Goal: Use online tool/utility: Utilize a website feature to perform a specific function

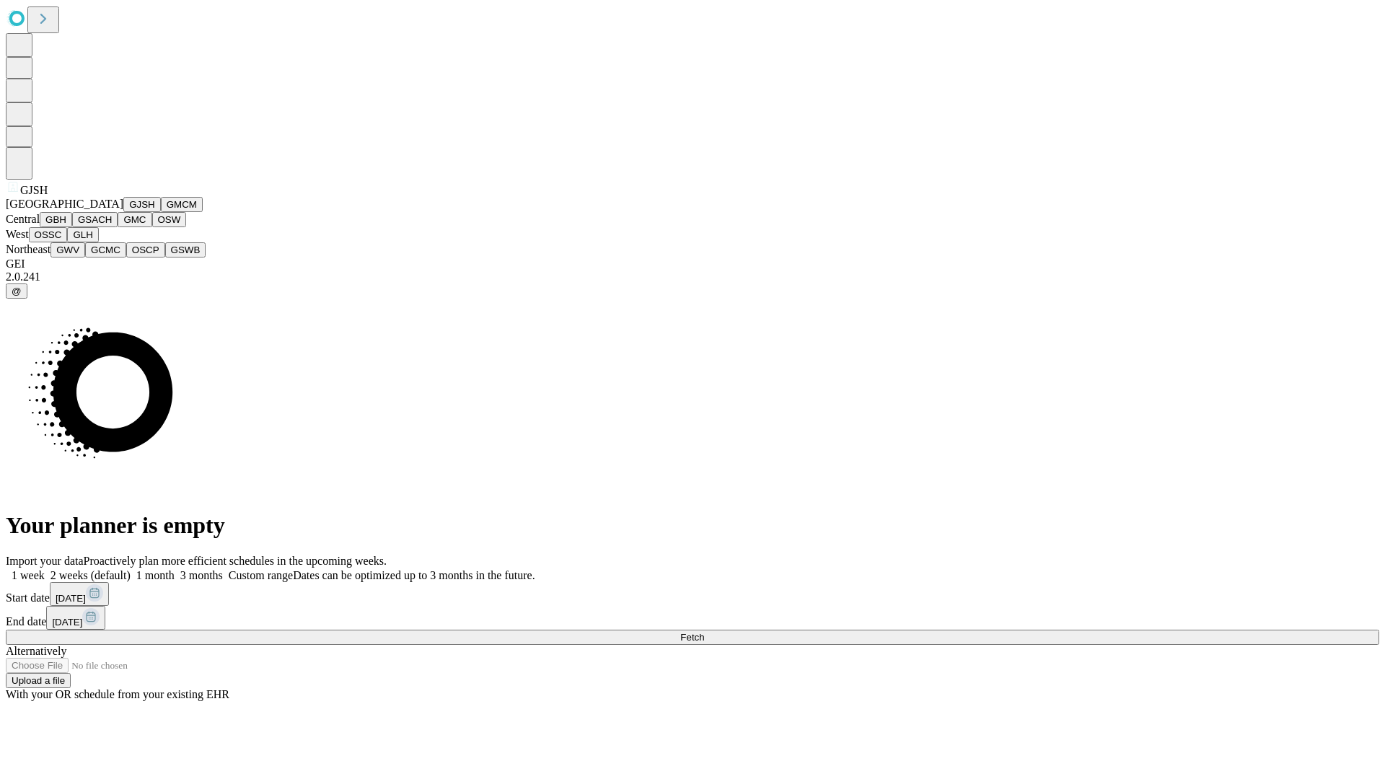
click at [123, 212] on button "GJSH" at bounding box center [142, 204] width 38 height 15
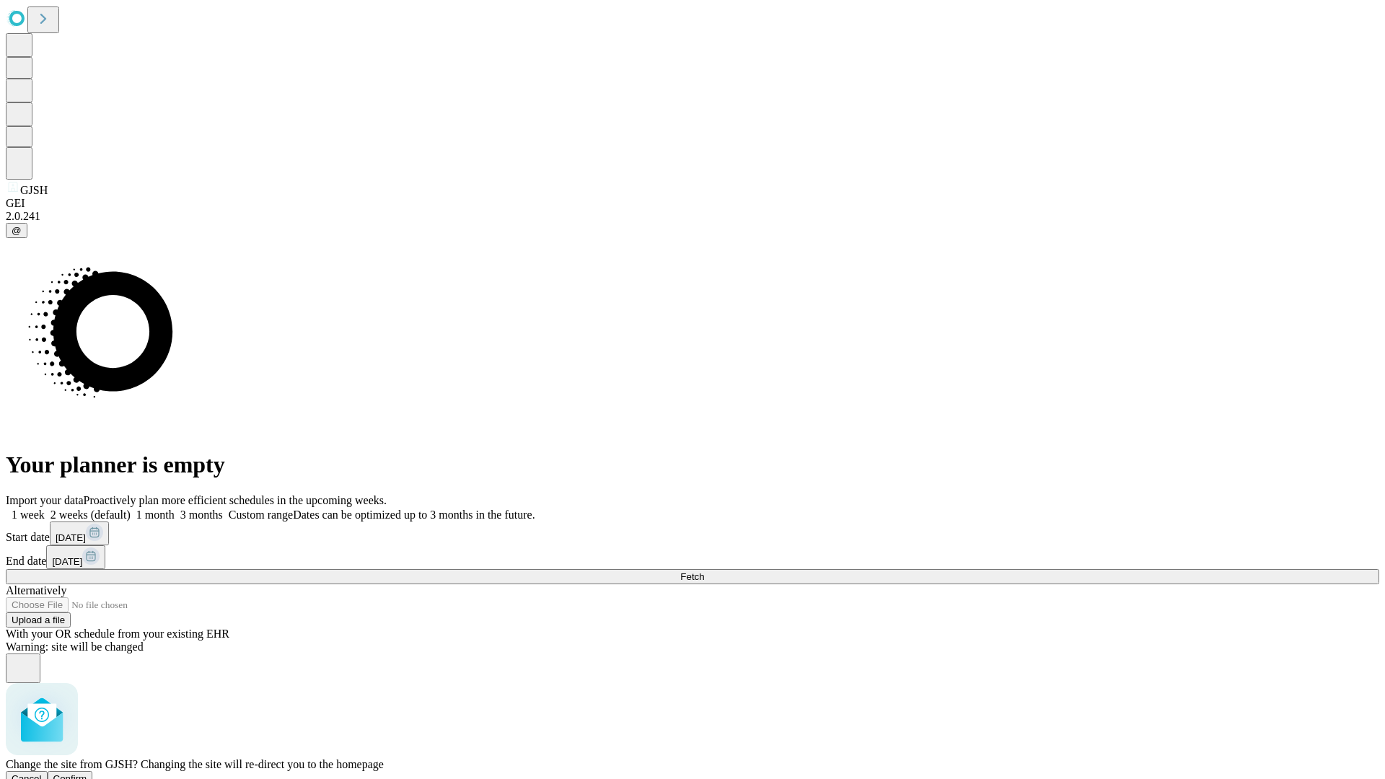
click at [87, 774] on span "Confirm" at bounding box center [70, 779] width 34 height 11
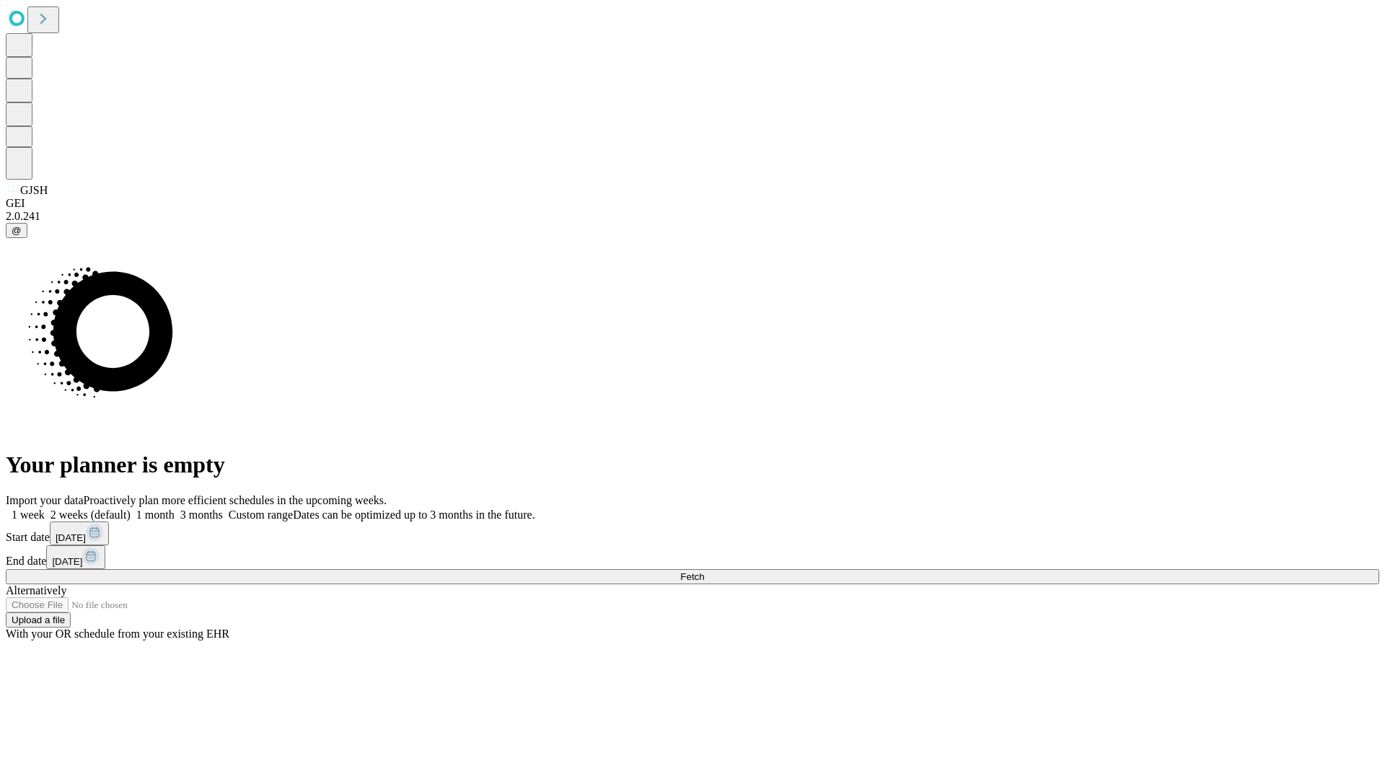
click at [45, 509] on label "1 week" at bounding box center [25, 515] width 39 height 12
click at [704, 571] on span "Fetch" at bounding box center [692, 576] width 24 height 11
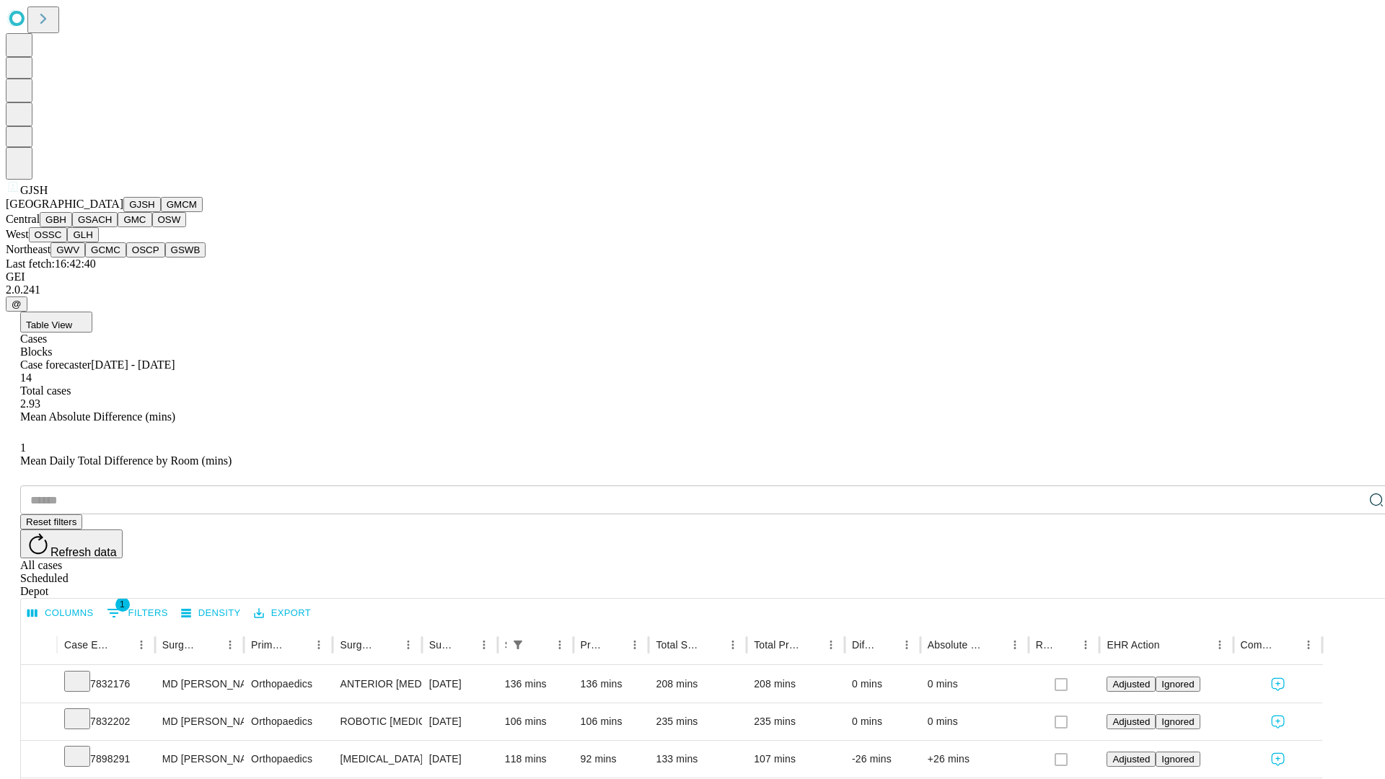
click at [161, 212] on button "GMCM" at bounding box center [182, 204] width 42 height 15
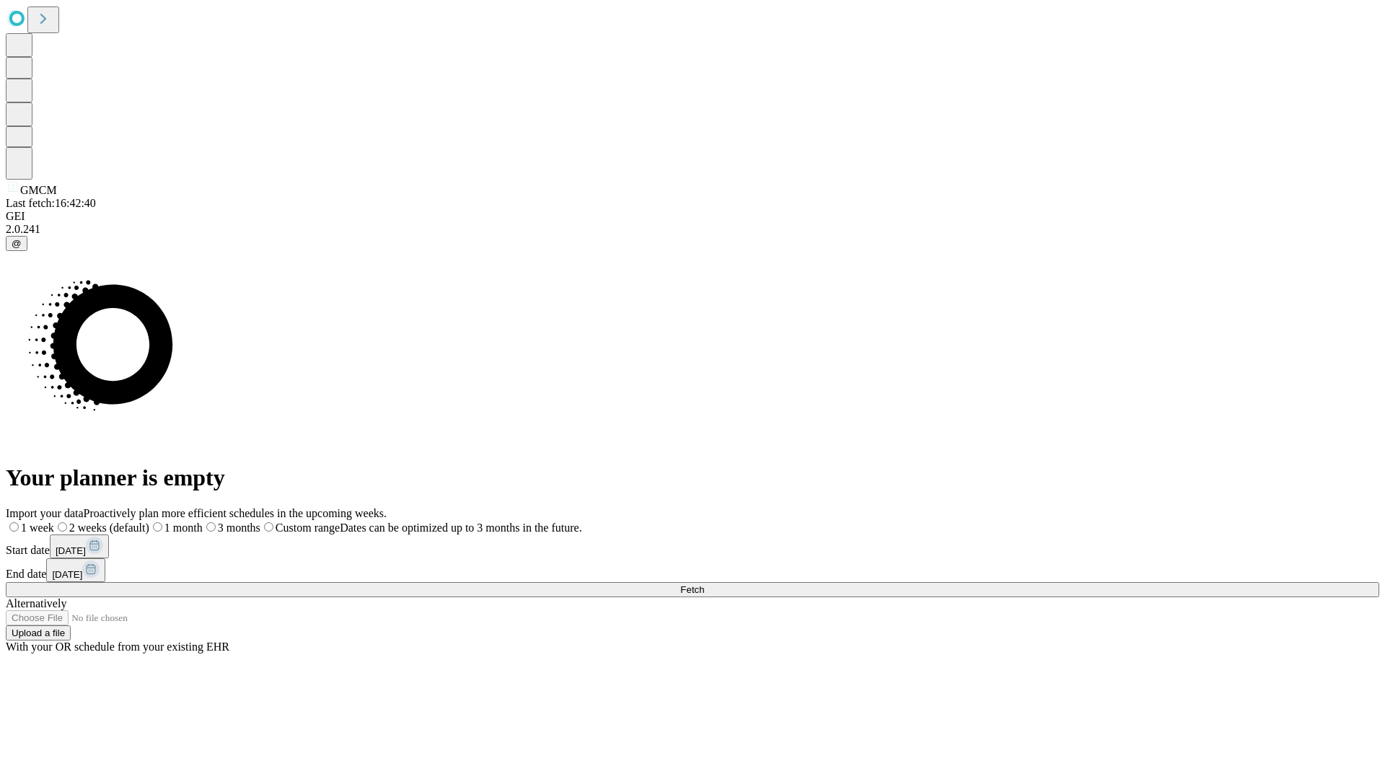
click at [704, 584] on span "Fetch" at bounding box center [692, 589] width 24 height 11
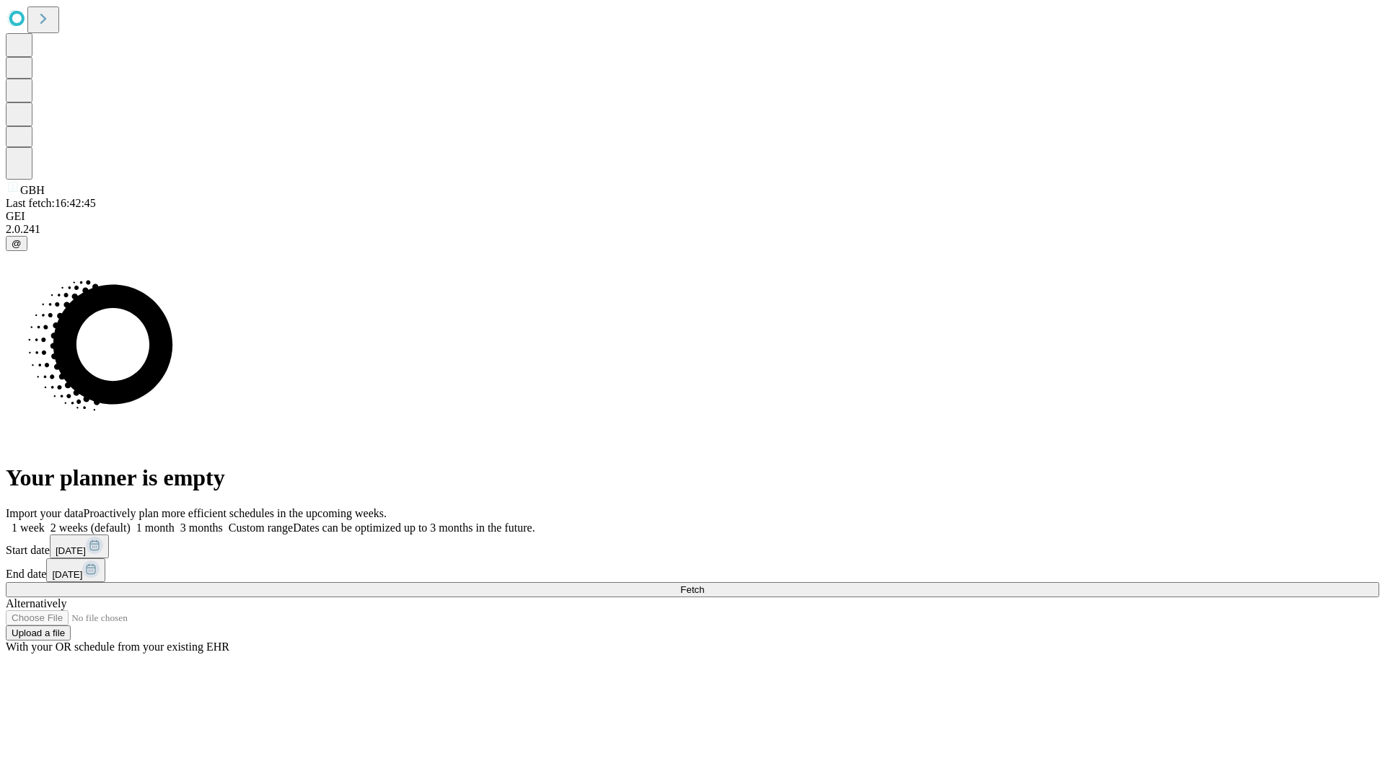
click at [45, 522] on label "1 week" at bounding box center [25, 528] width 39 height 12
click at [704, 584] on span "Fetch" at bounding box center [692, 589] width 24 height 11
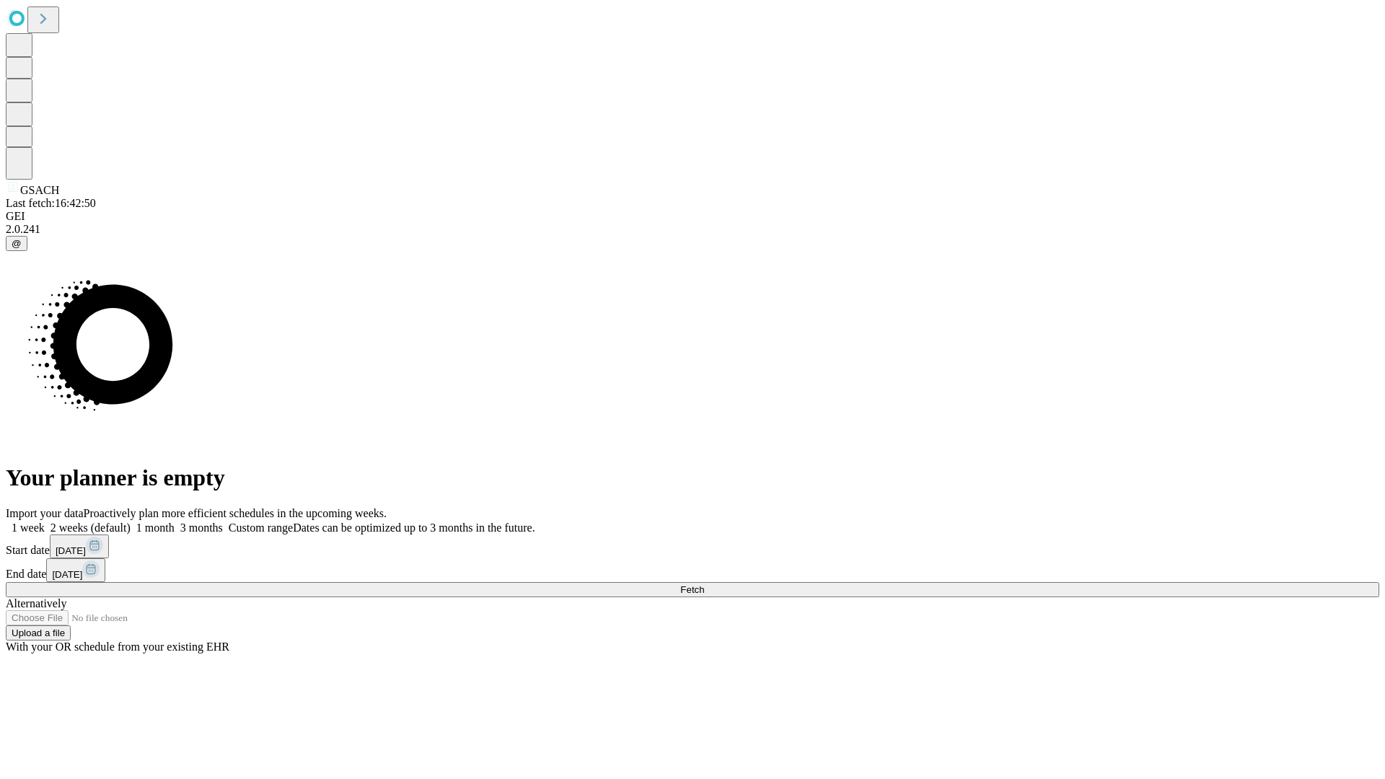
click at [704, 584] on span "Fetch" at bounding box center [692, 589] width 24 height 11
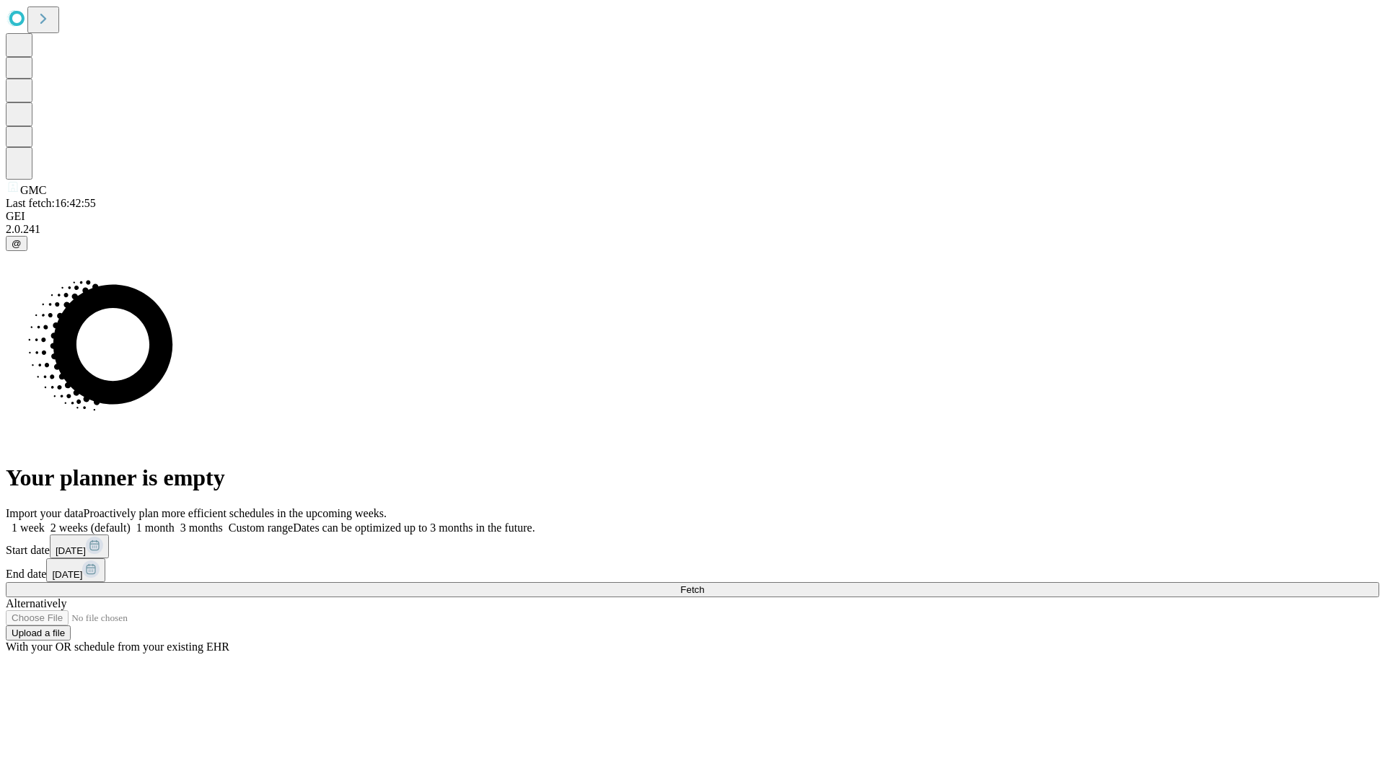
click at [45, 522] on label "1 week" at bounding box center [25, 528] width 39 height 12
click at [704, 584] on span "Fetch" at bounding box center [692, 589] width 24 height 11
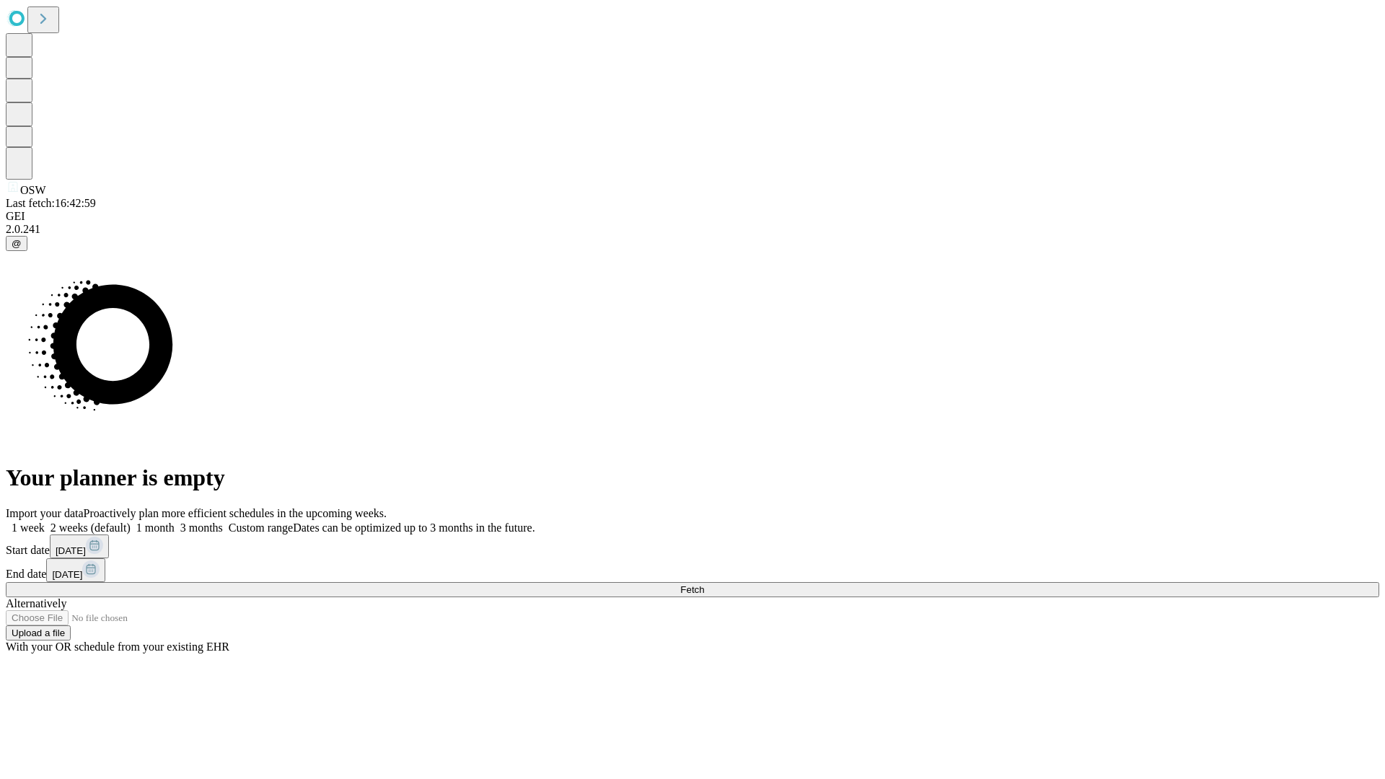
click at [45, 522] on label "1 week" at bounding box center [25, 528] width 39 height 12
click at [704, 584] on span "Fetch" at bounding box center [692, 589] width 24 height 11
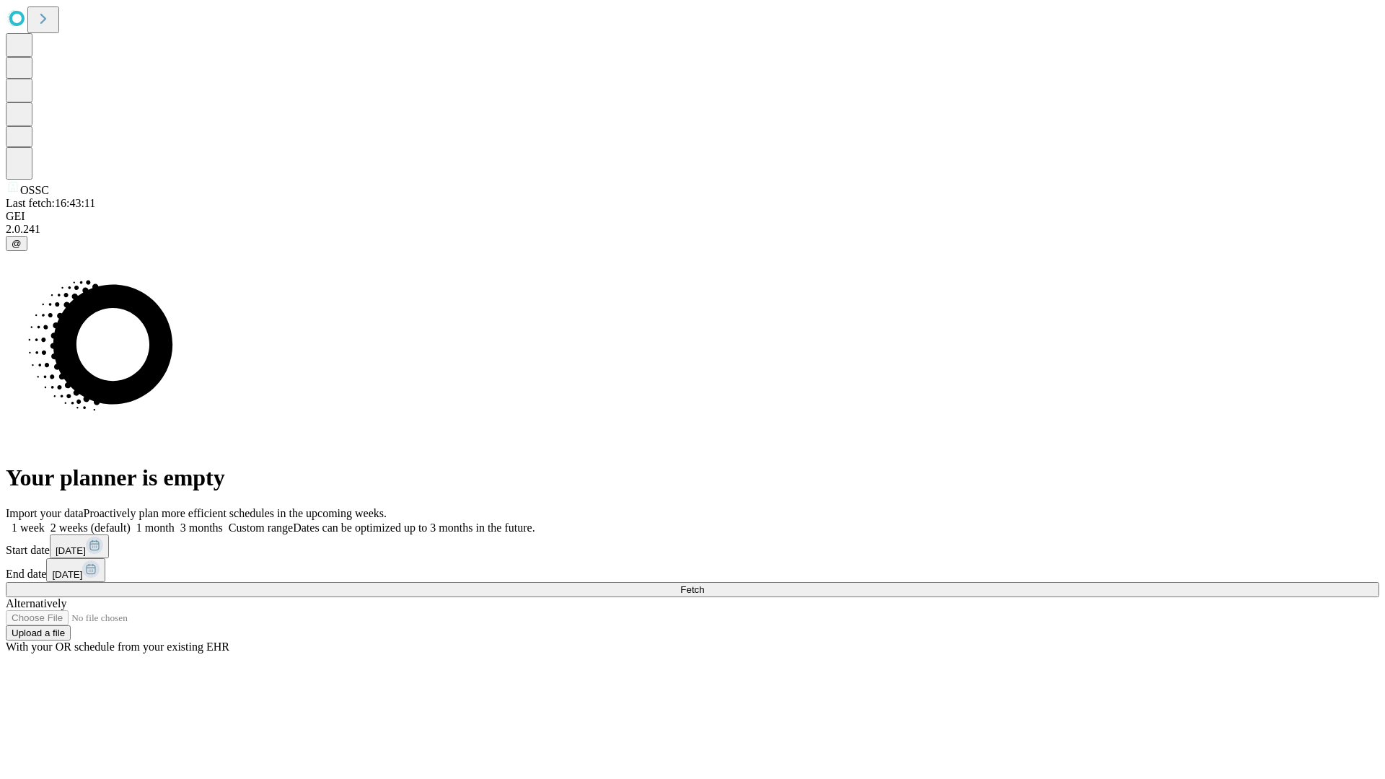
click at [45, 522] on label "1 week" at bounding box center [25, 528] width 39 height 12
click at [704, 584] on span "Fetch" at bounding box center [692, 589] width 24 height 11
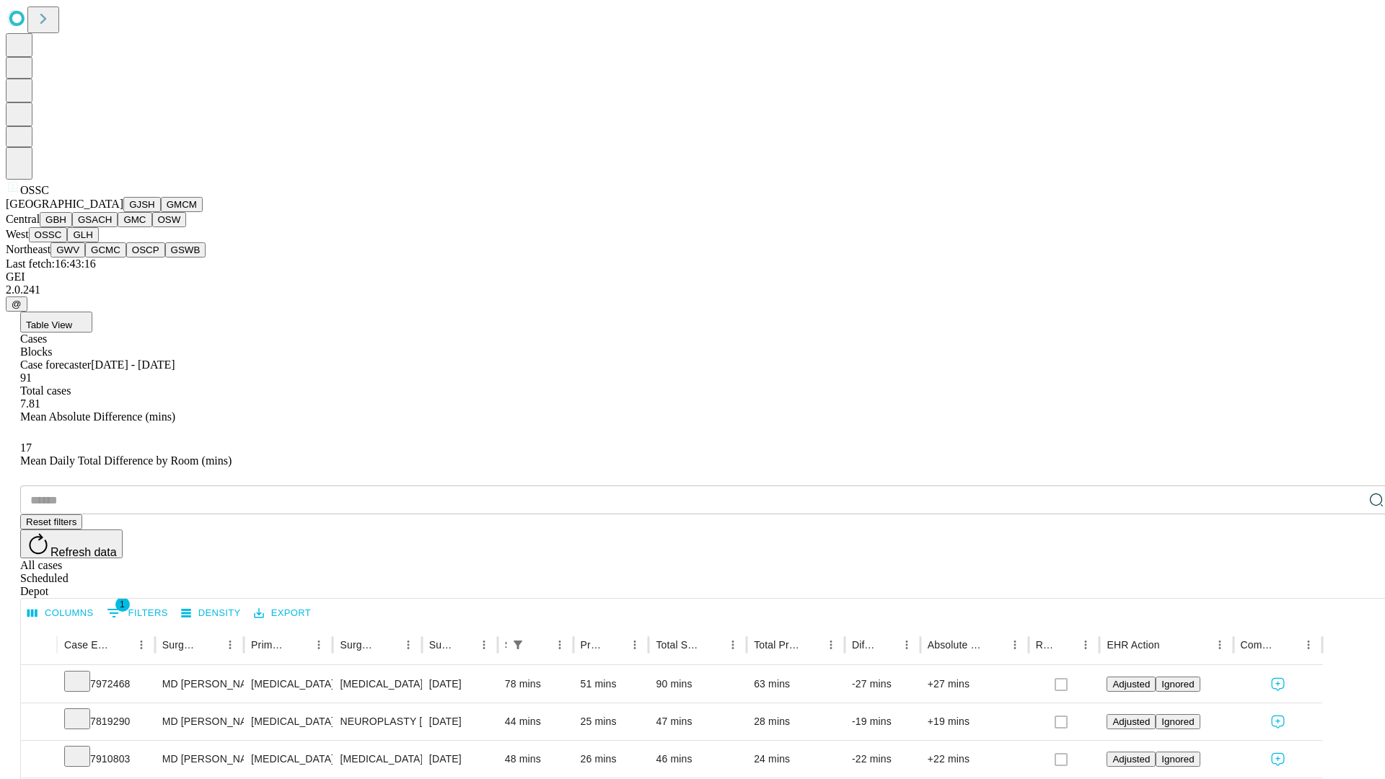
click at [98, 242] on button "GLH" at bounding box center [82, 234] width 31 height 15
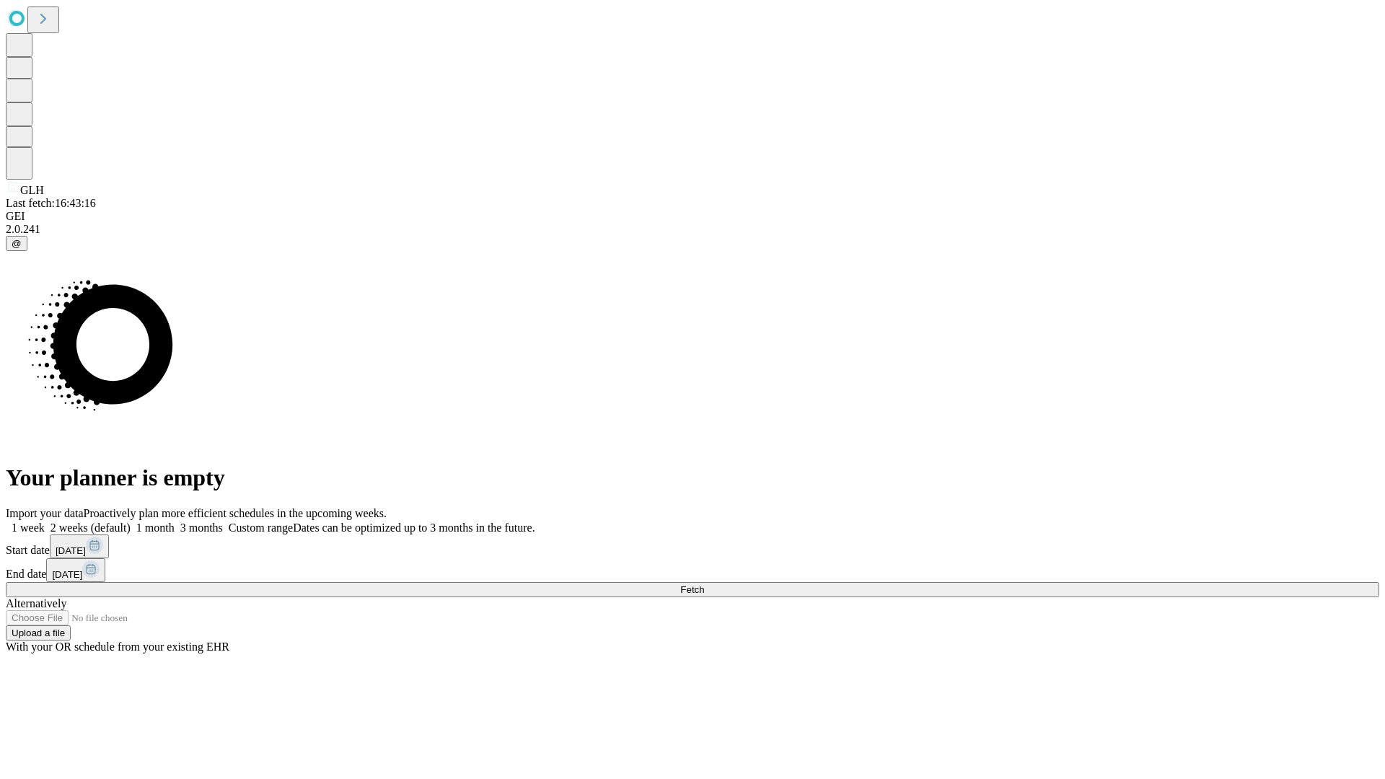
click at [45, 522] on label "1 week" at bounding box center [25, 528] width 39 height 12
click at [704, 584] on span "Fetch" at bounding box center [692, 589] width 24 height 11
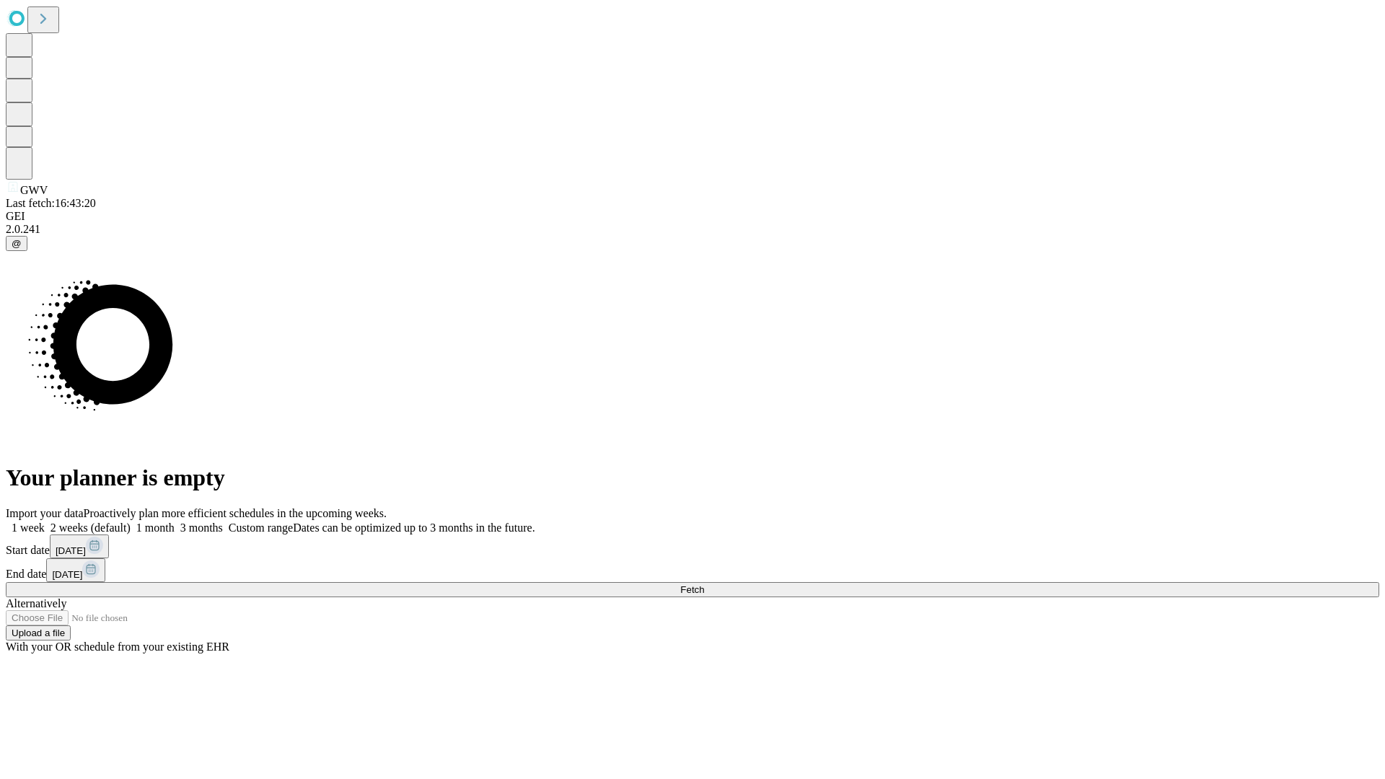
click at [45, 522] on label "1 week" at bounding box center [25, 528] width 39 height 12
click at [704, 584] on span "Fetch" at bounding box center [692, 589] width 24 height 11
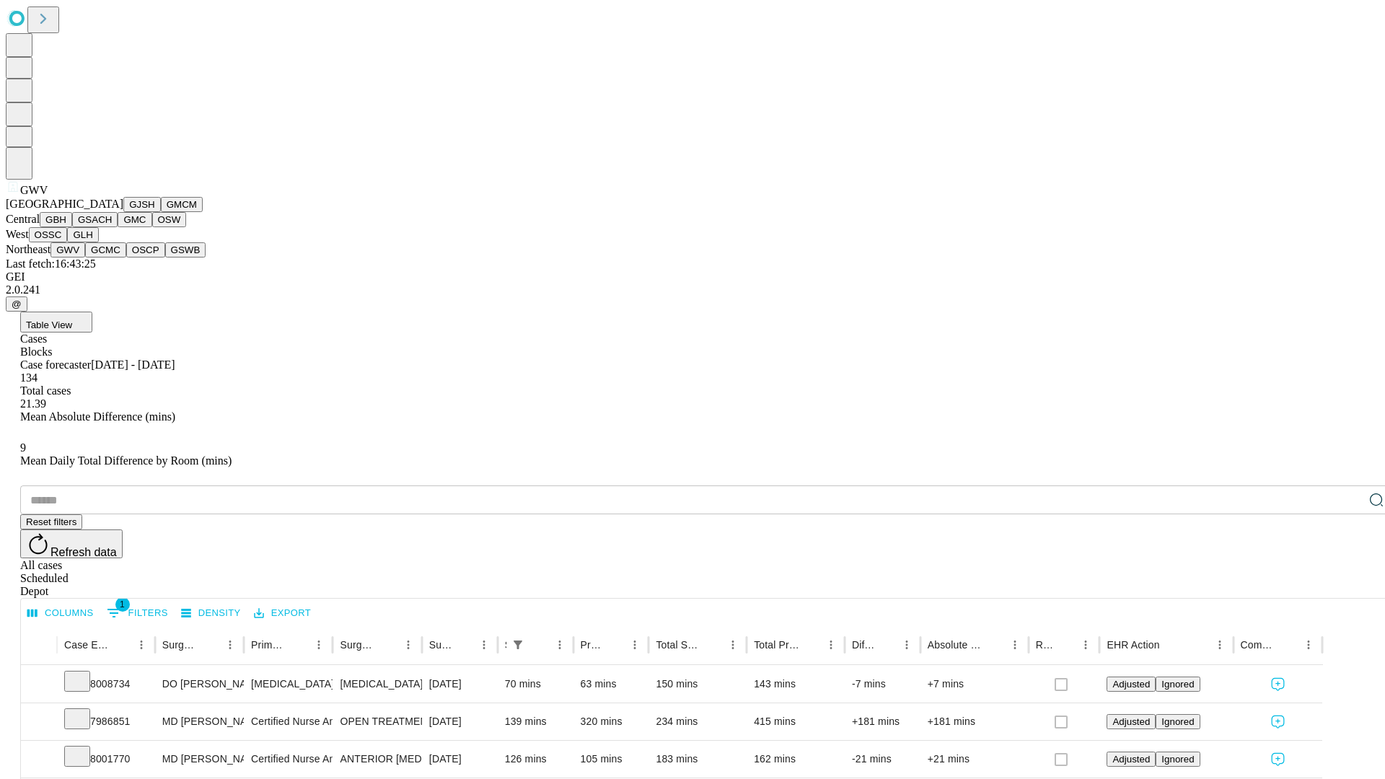
click at [112, 258] on button "GCMC" at bounding box center [105, 249] width 41 height 15
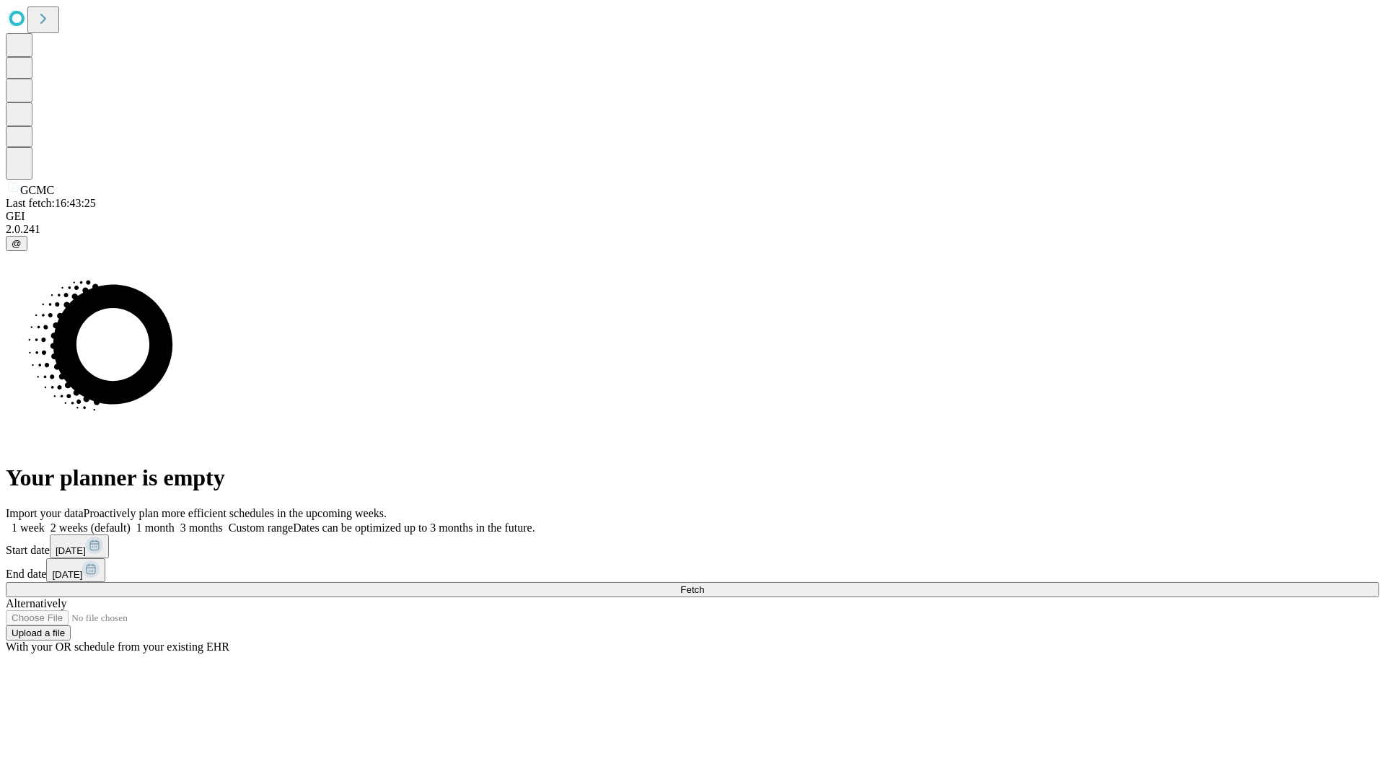
click at [45, 522] on label "1 week" at bounding box center [25, 528] width 39 height 12
click at [704, 584] on span "Fetch" at bounding box center [692, 589] width 24 height 11
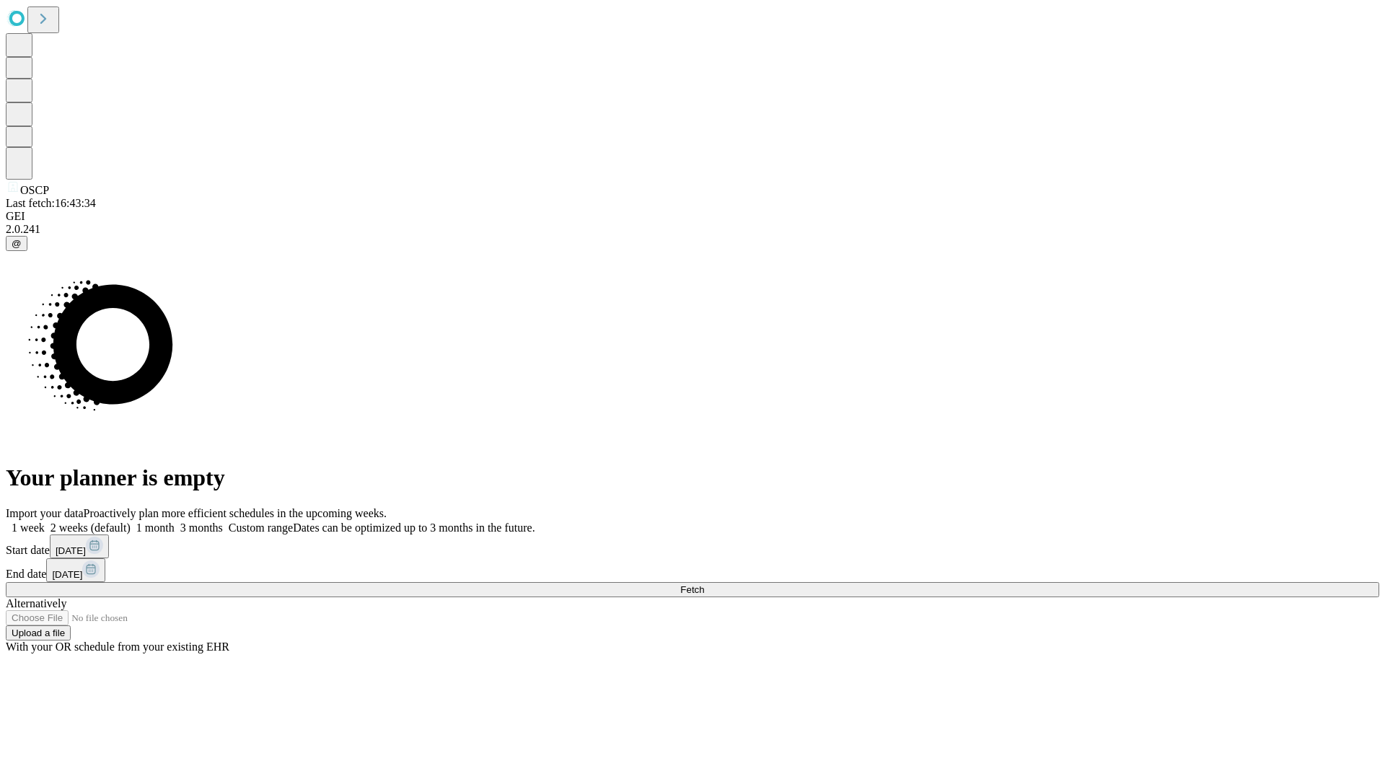
click at [45, 522] on label "1 week" at bounding box center [25, 528] width 39 height 12
click at [704, 584] on span "Fetch" at bounding box center [692, 589] width 24 height 11
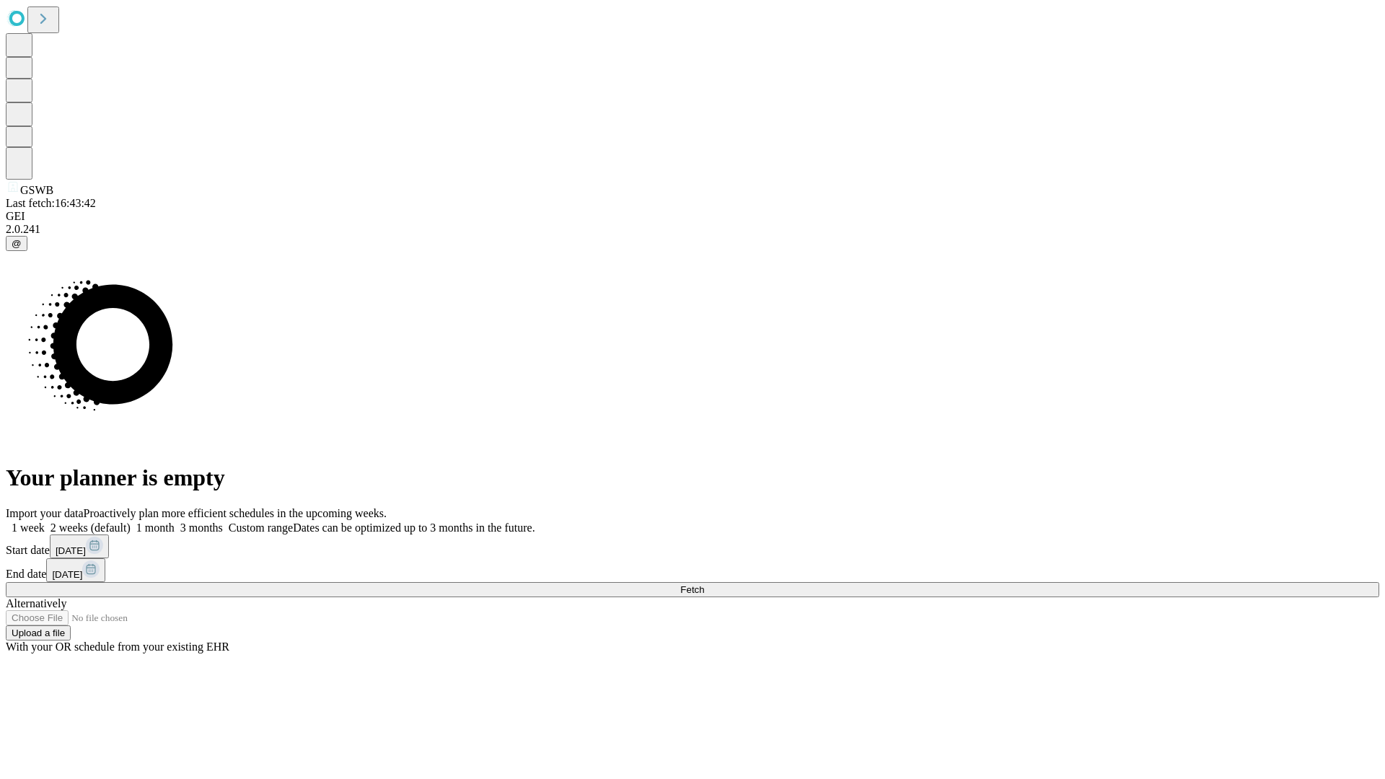
click at [45, 522] on label "1 week" at bounding box center [25, 528] width 39 height 12
click at [704, 584] on span "Fetch" at bounding box center [692, 589] width 24 height 11
